Goal: Task Accomplishment & Management: Manage account settings

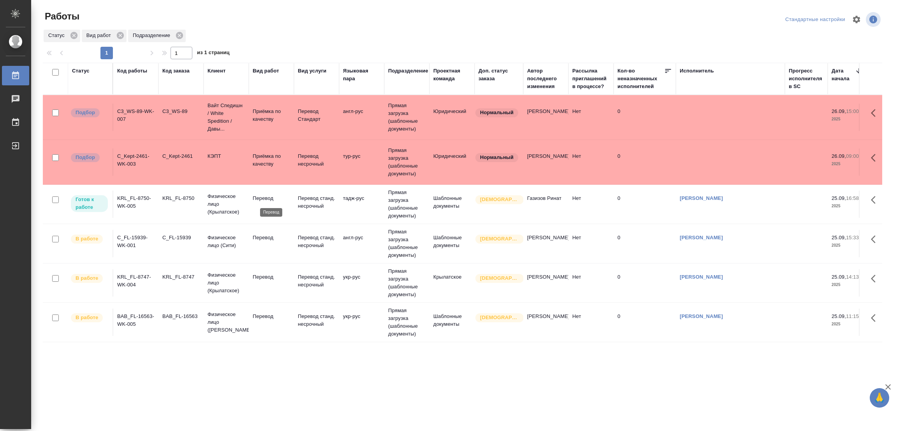
click at [264, 196] on p "Перевод" at bounding box center [271, 198] width 37 height 8
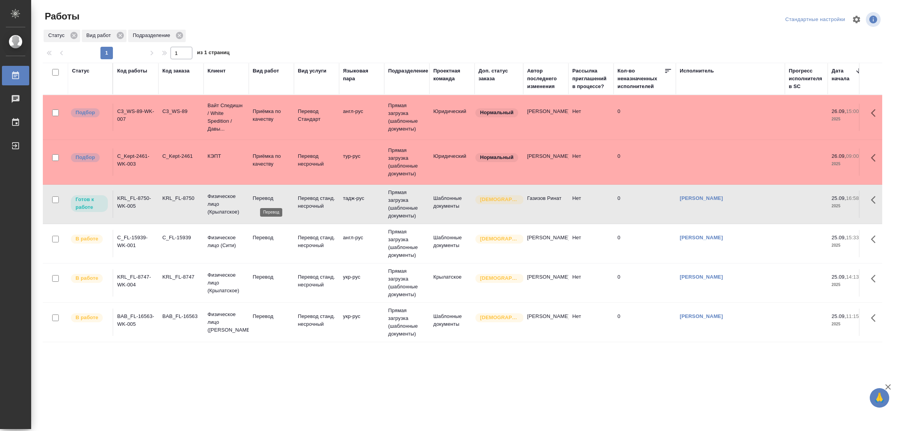
click at [264, 196] on p "Перевод" at bounding box center [271, 198] width 37 height 8
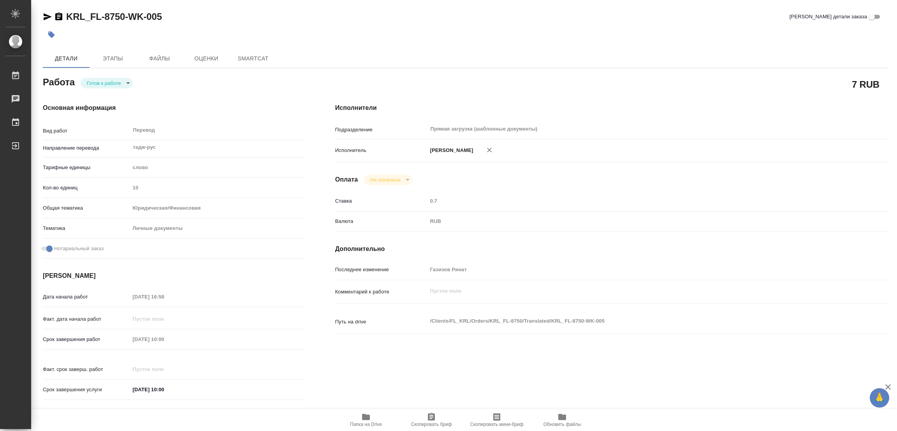
type textarea "x"
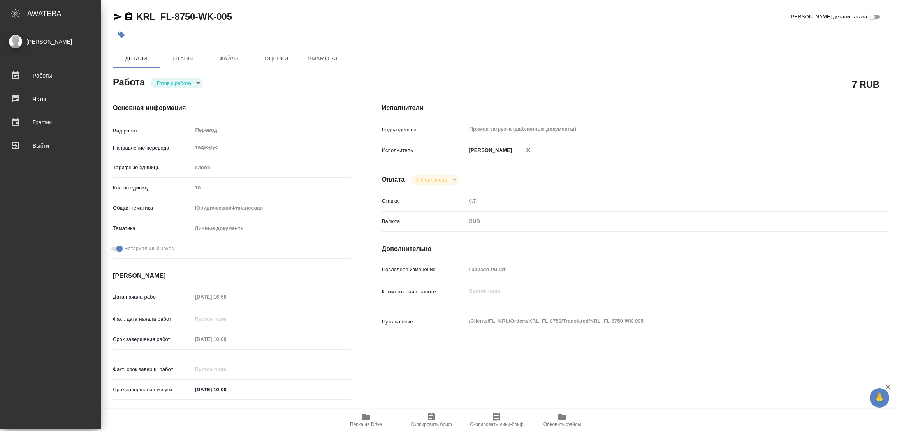
type textarea "x"
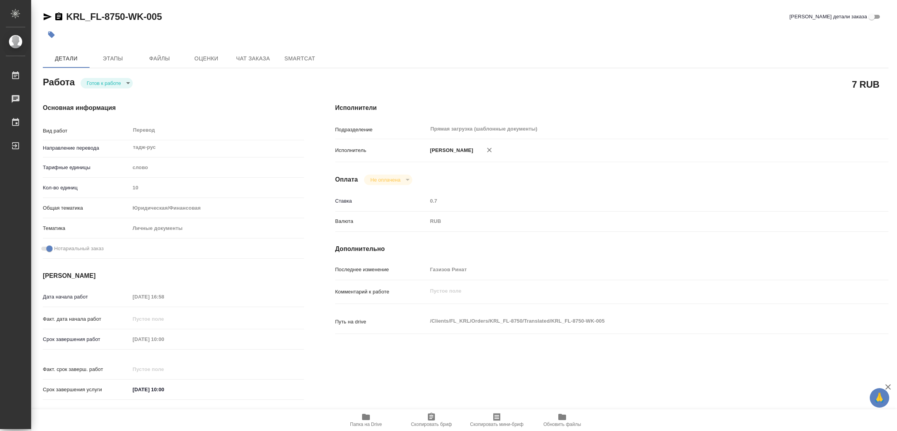
type textarea "x"
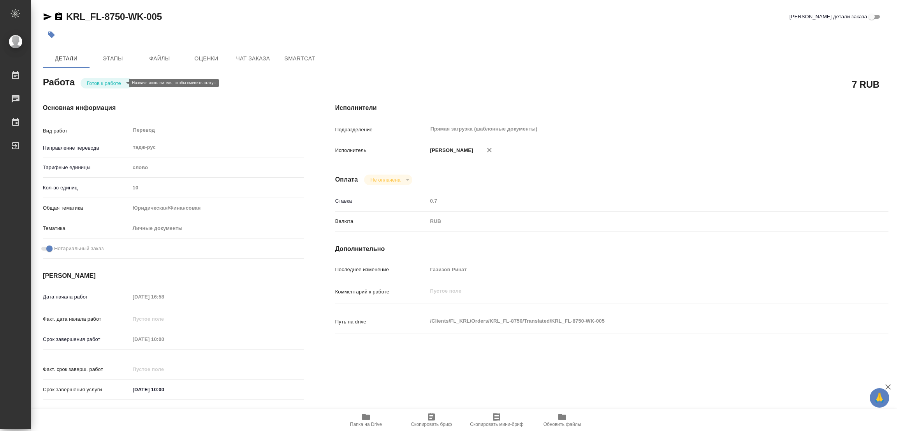
type textarea "x"
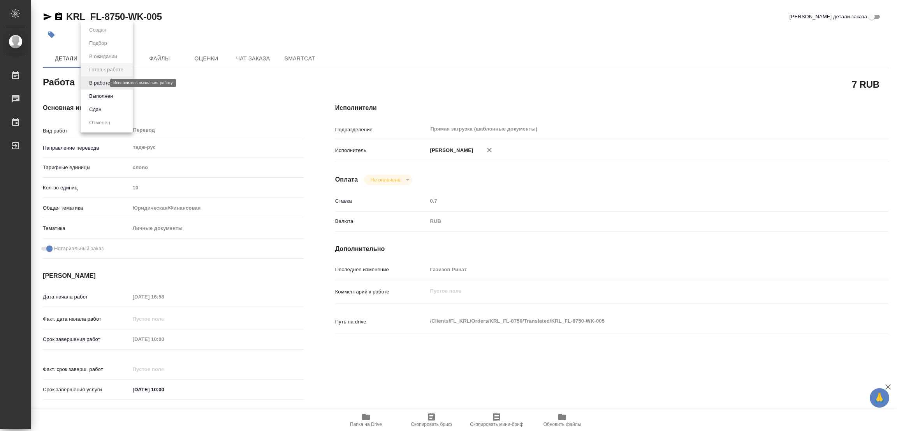
click at [88, 81] on body "🙏 .cls-1 fill:#fff; AWATERA [PERSON_NAME] Работы Чаты График Выйти KRL_FL-8750-…" at bounding box center [448, 215] width 897 height 431
type textarea "x"
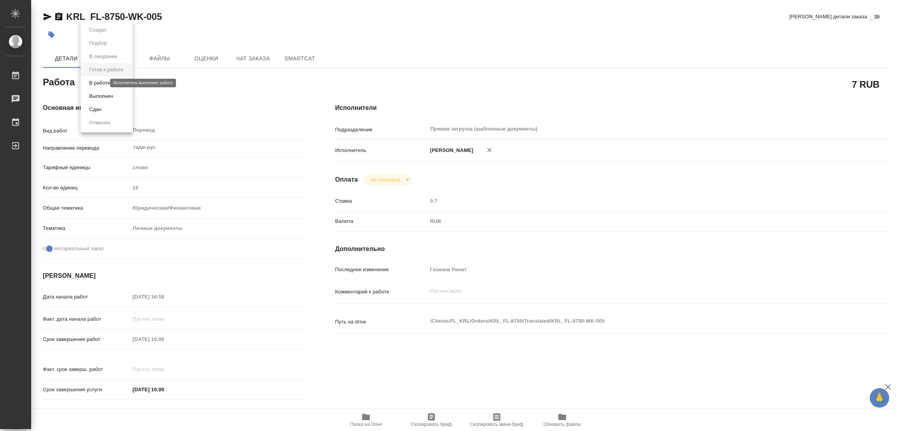
type textarea "x"
click at [91, 82] on button "В работе" at bounding box center [100, 83] width 26 height 9
type textarea "x"
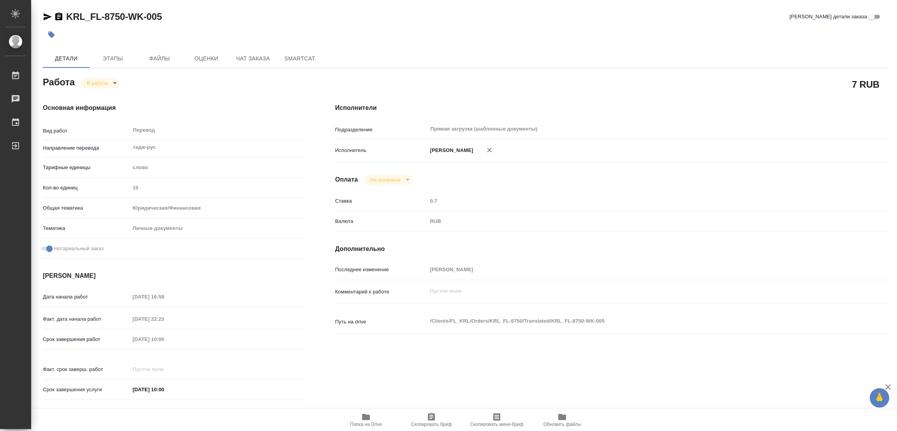
type textarea "x"
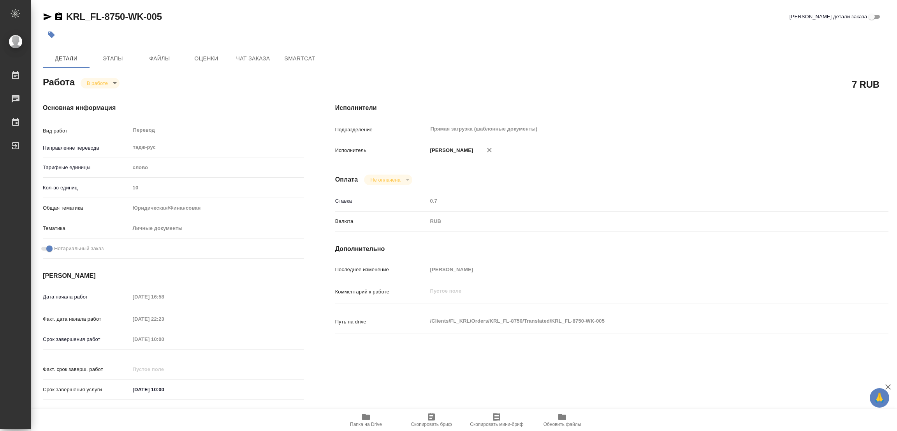
type textarea "x"
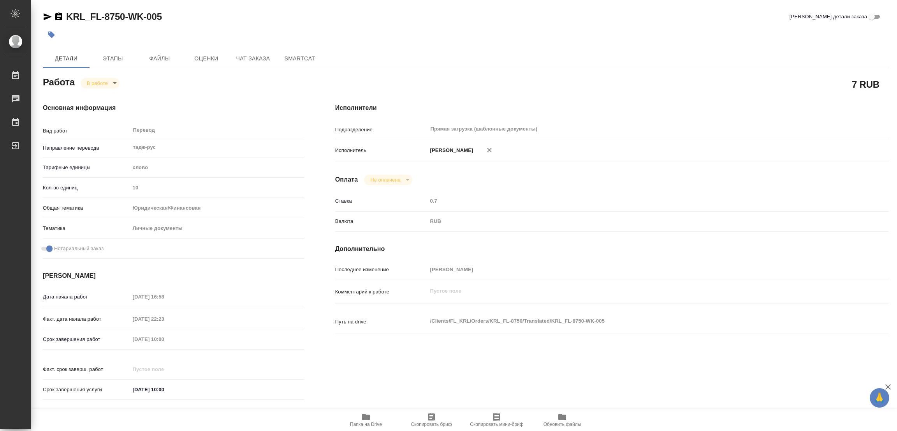
type textarea "x"
click at [367, 416] on icon "button" at bounding box center [366, 416] width 8 height 6
drag, startPoint x: 67, startPoint y: 15, endPoint x: 124, endPoint y: 16, distance: 56.8
click at [124, 16] on div "KRL_FL-8750-WK-005 Кратко детали заказа Детали Этапы Файлы Оценки Чат заказа Sm…" at bounding box center [466, 326] width 854 height 653
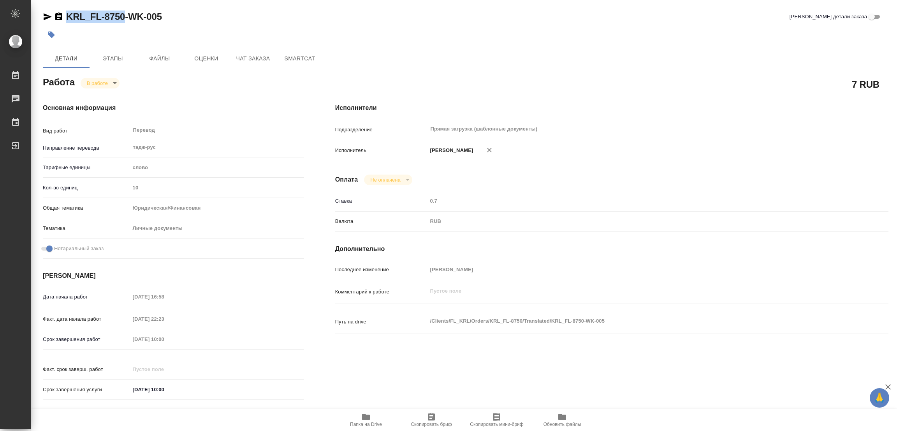
copy link "KRL_FL-8750"
click at [426, 414] on span "Скопировать бриф" at bounding box center [431, 419] width 56 height 15
copy link "KRL_FL-8750"
click at [541, 104] on h4 "Исполнители" at bounding box center [611, 107] width 553 height 9
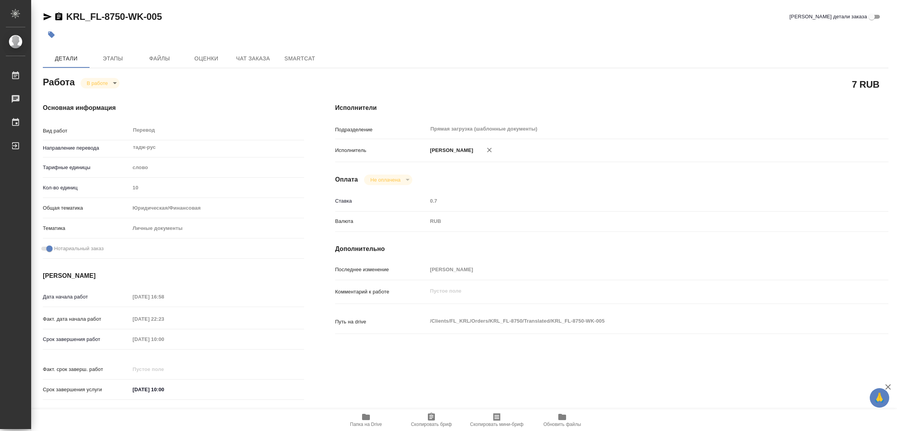
click at [425, 15] on div "KRL_FL-8750-WK-005 Кратко детали заказа" at bounding box center [465, 17] width 845 height 12
click at [53, 334] on div "Срок завершения работ [DATE] 10:00" at bounding box center [173, 339] width 261 height 14
